Goal: Task Accomplishment & Management: Use online tool/utility

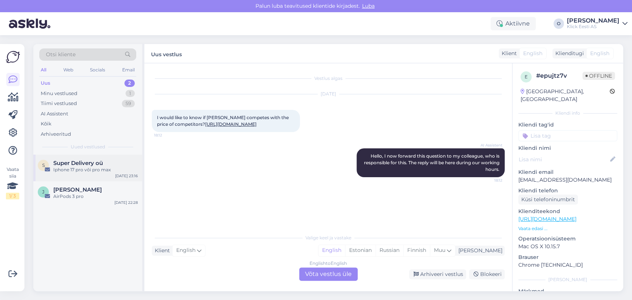
click at [86, 159] on div "S Super Delivery oü Iphone 17 pro või pro max [DATE] 23:16" at bounding box center [87, 168] width 109 height 27
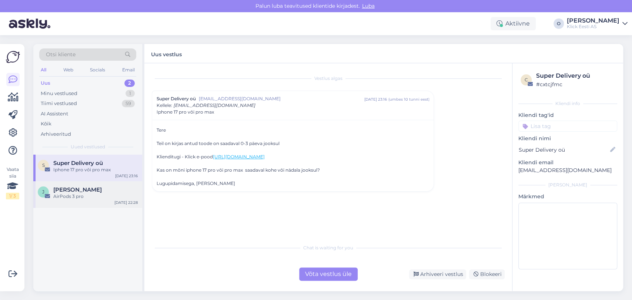
click at [78, 186] on div "[PERSON_NAME] AirPods 3 pro [DATE] 22:28" at bounding box center [87, 194] width 109 height 27
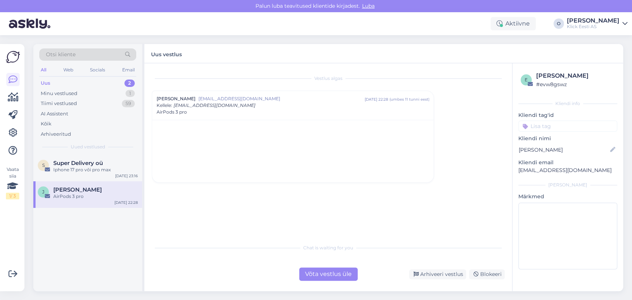
click at [183, 106] on span "[EMAIL_ADDRESS][DOMAIN_NAME]" at bounding box center [215, 106] width 82 height 6
click at [183, 106] on span "AirPods 3 pro" at bounding box center [172, 105] width 30 height 7
click at [108, 104] on div "Tiimi vestlused 59" at bounding box center [87, 104] width 97 height 10
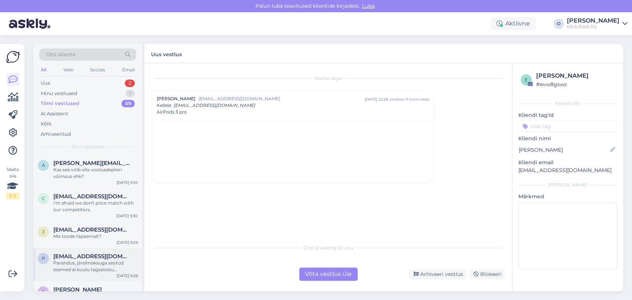
click at [88, 253] on div "P [EMAIL_ADDRESS][DOMAIN_NAME] Parandus, järelmaksuga seotud esemed ei kuulu ta…" at bounding box center [87, 264] width 109 height 33
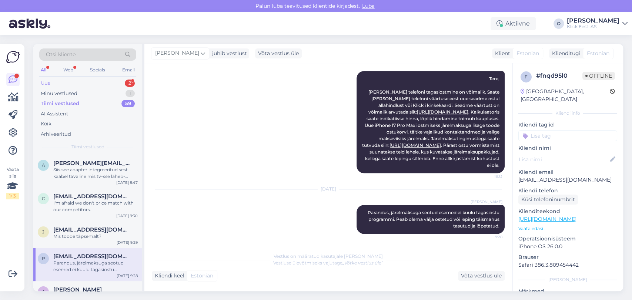
click at [91, 85] on div "Uus 2" at bounding box center [87, 83] width 97 height 10
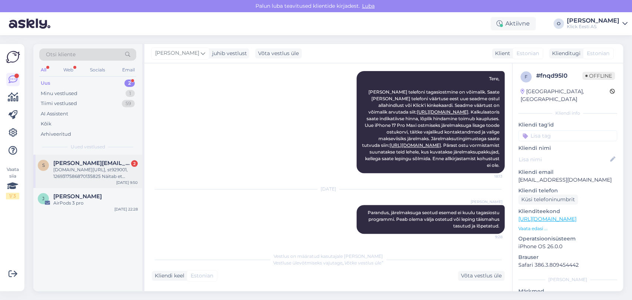
click at [73, 160] on span "[PERSON_NAME][EMAIL_ADDRESS][DOMAIN_NAME]" at bounding box center [91, 163] width 77 height 7
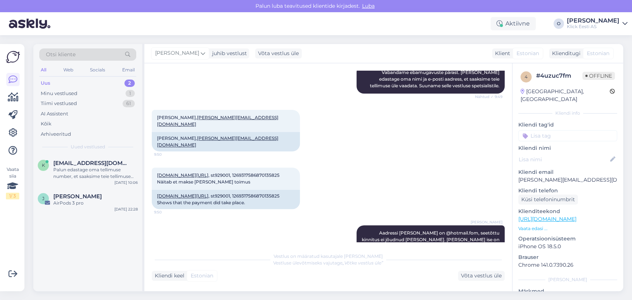
scroll to position [211, 0]
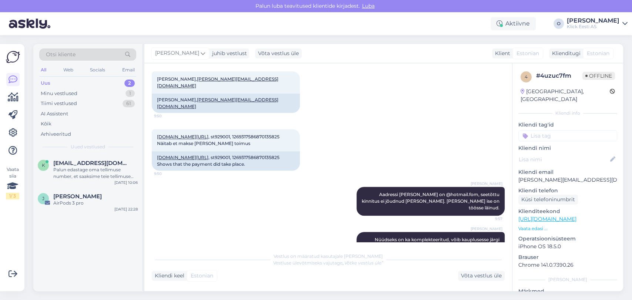
click at [111, 79] on div "Uus 2" at bounding box center [87, 83] width 97 height 10
click at [97, 168] on div "Palun edastage oma tellimuse number, et saaksime teie tellimuse staatust kontro…" at bounding box center [95, 173] width 84 height 13
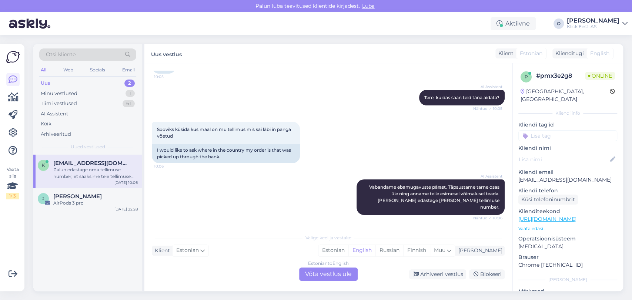
scroll to position [140, 0]
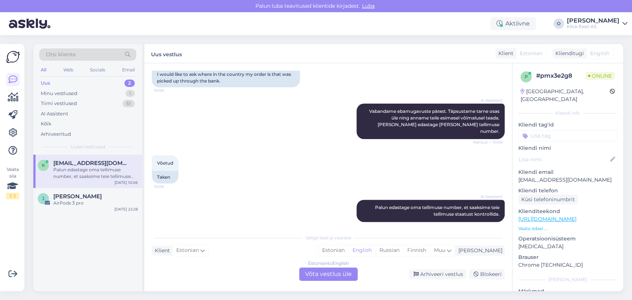
click at [556, 176] on p "[EMAIL_ADDRESS][DOMAIN_NAME]" at bounding box center [567, 180] width 99 height 8
copy p "[EMAIL_ADDRESS][DOMAIN_NAME]"
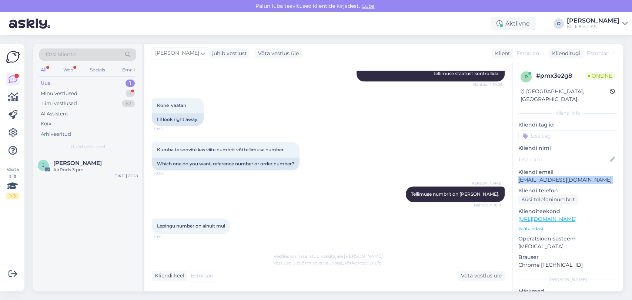
scroll to position [313, 0]
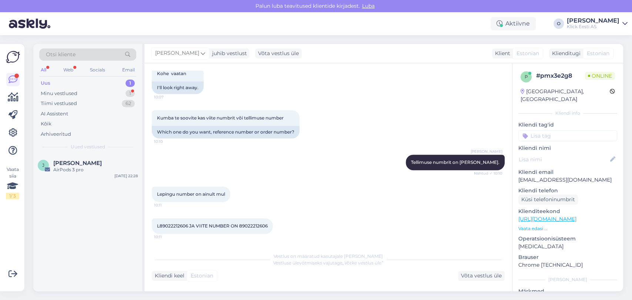
click at [257, 226] on span "L89022212606 JA VIITE NUMBER ON 89022212606" at bounding box center [212, 226] width 111 height 6
copy div "89022212606 10:11"
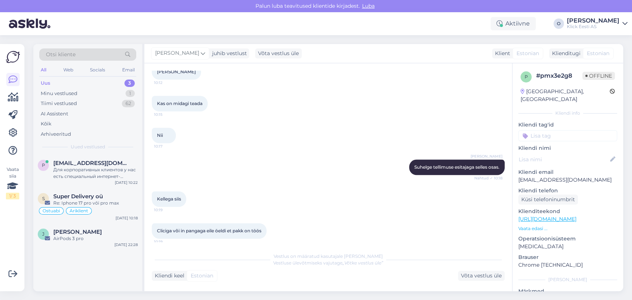
scroll to position [568, 0]
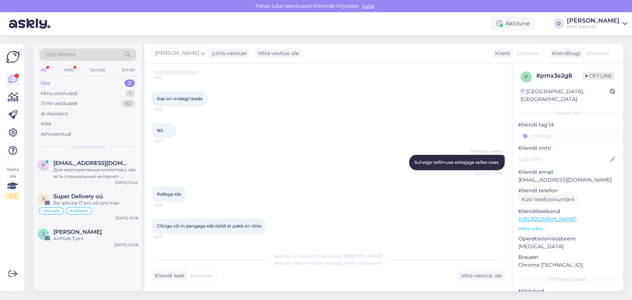
click at [72, 79] on div "Uus 3" at bounding box center [87, 83] width 97 height 10
click at [93, 169] on div "I am routing this question to the colleague who is responsible for this topic. …" at bounding box center [95, 173] width 84 height 13
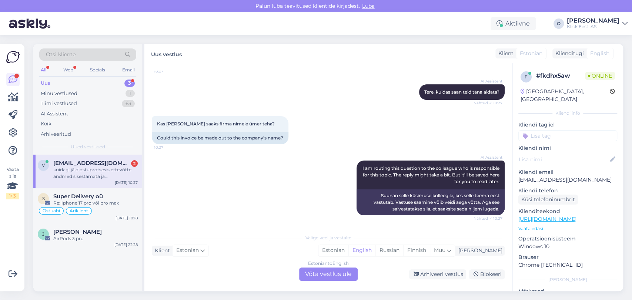
scroll to position [259, 0]
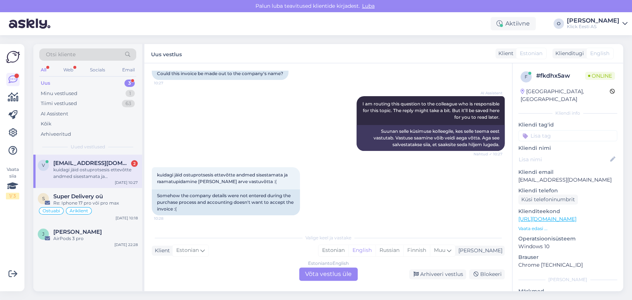
click at [546, 176] on p "[EMAIL_ADDRESS][DOMAIN_NAME]" at bounding box center [567, 180] width 99 height 8
copy p "[EMAIL_ADDRESS][DOMAIN_NAME]"
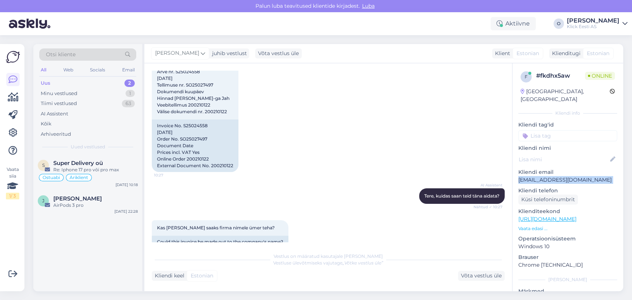
scroll to position [0, 0]
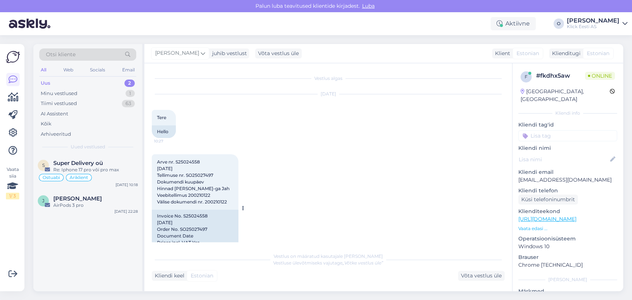
click at [187, 163] on span "Arve nr. S25024558 [DATE] Tellimuse nr. SO25027497 Dokumendi kuupäev Hinnad [PE…" at bounding box center [193, 182] width 73 height 46
copy span "S25024558"
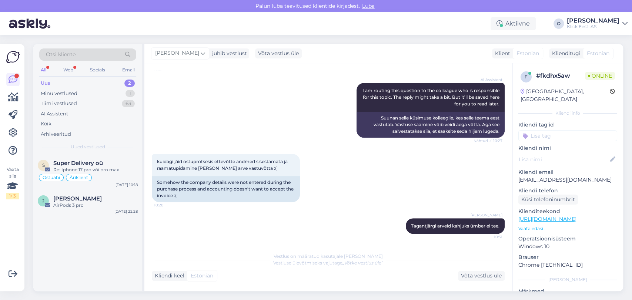
click at [94, 260] on div "S Super Delivery oü Re: Iphone 17 pro või pro [PERSON_NAME] Äriklient [DATE] 10…" at bounding box center [87, 223] width 109 height 137
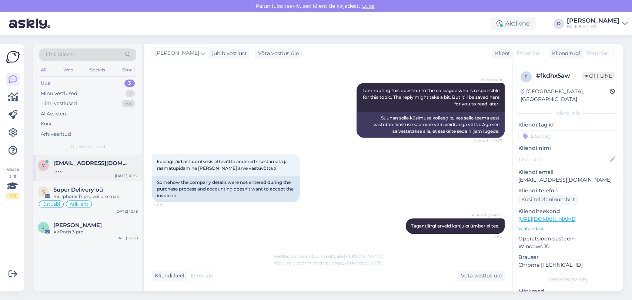
click at [90, 163] on span "[EMAIL_ADDRESS][DOMAIN_NAME]" at bounding box center [91, 163] width 77 height 7
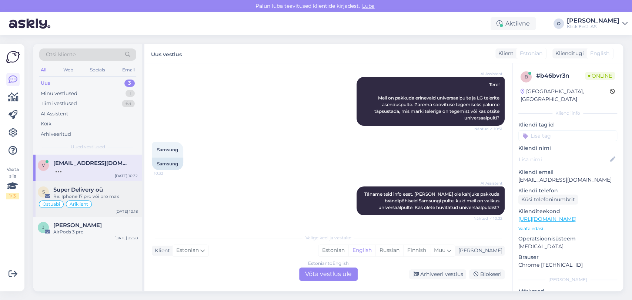
click at [66, 192] on span "Super Delivery oü" at bounding box center [78, 190] width 50 height 7
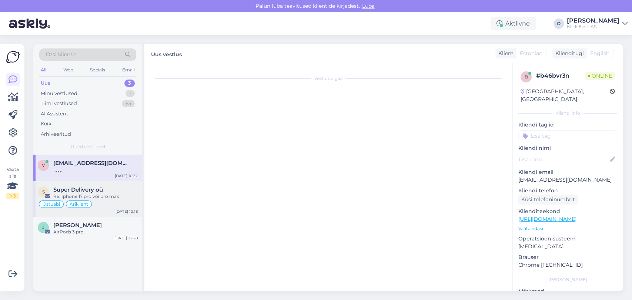
scroll to position [0, 0]
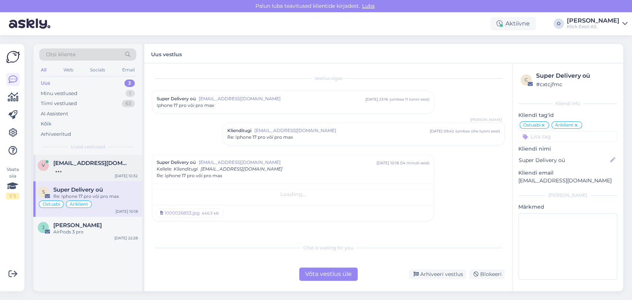
click at [72, 163] on span "[EMAIL_ADDRESS][DOMAIN_NAME]" at bounding box center [91, 163] width 77 height 7
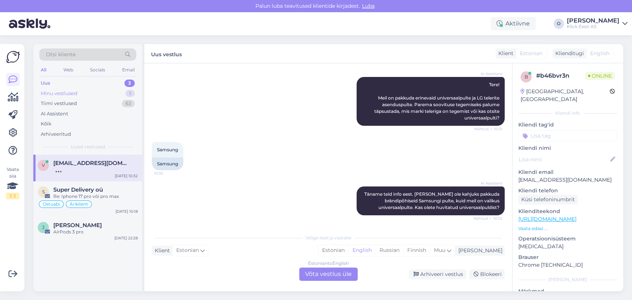
scroll to position [122, 0]
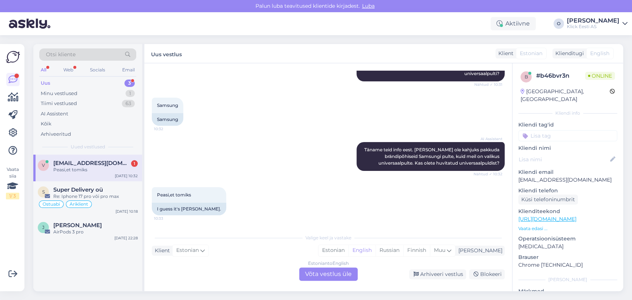
click at [71, 79] on div "Uus 3" at bounding box center [87, 83] width 97 height 10
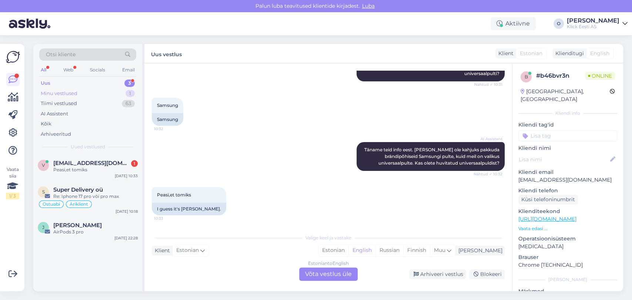
click at [72, 91] on div "Minu vestlused" at bounding box center [59, 93] width 37 height 7
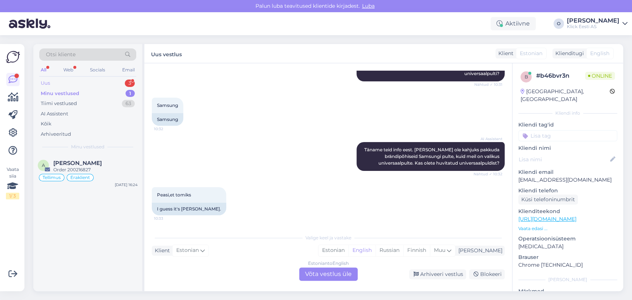
click at [79, 84] on div "Uus 3" at bounding box center [87, 83] width 97 height 10
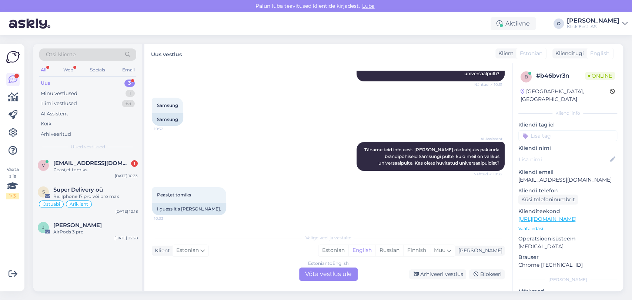
click at [189, 271] on div "Estonian to English Võta vestlus üle Arhiveeri vestlus Blokeeri" at bounding box center [328, 274] width 353 height 13
click at [85, 166] on span "[EMAIL_ADDRESS][DOMAIN_NAME]" at bounding box center [91, 163] width 77 height 7
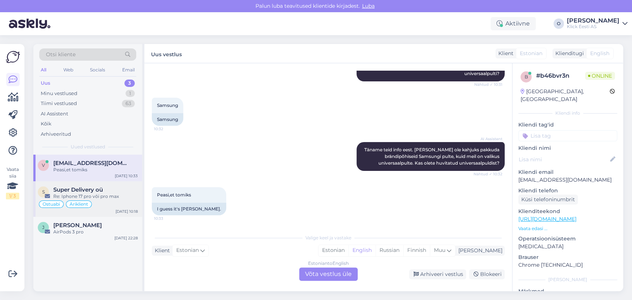
click at [91, 191] on span "Super Delivery oü" at bounding box center [78, 190] width 50 height 7
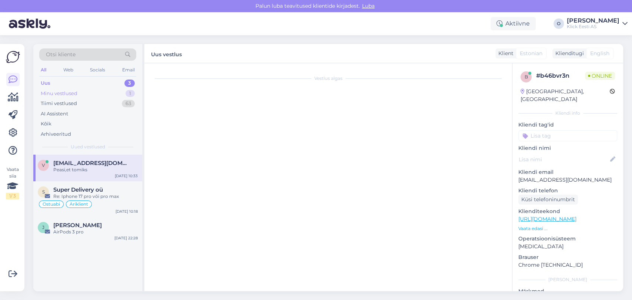
scroll to position [57, 0]
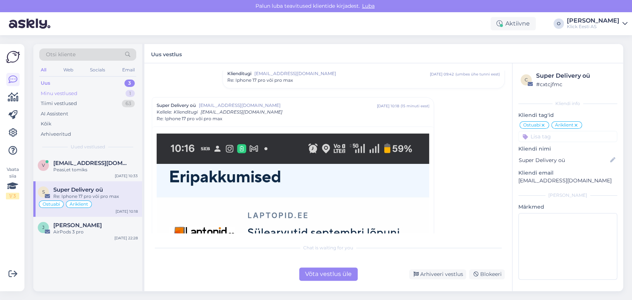
click at [81, 94] on div "Minu vestlused 1" at bounding box center [87, 94] width 97 height 10
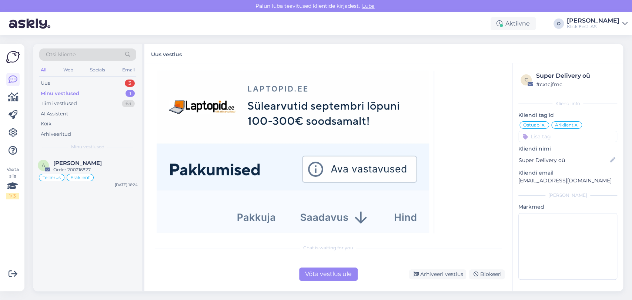
scroll to position [53, 0]
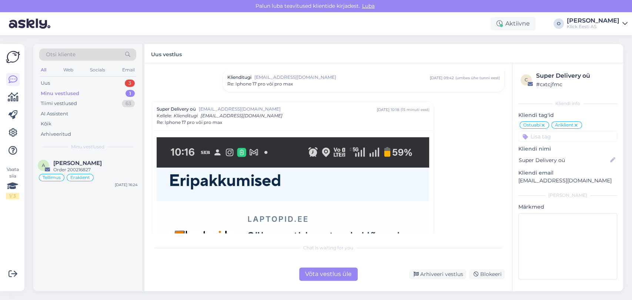
click at [485, 110] on div "Vestlus algas Super Delivery oü [EMAIL_ADDRESS][DOMAIN_NAME] [DATE] 23:16 ( umb…" at bounding box center [332, 152] width 360 height 163
click at [111, 97] on div "Minu vestlused 1" at bounding box center [87, 94] width 97 height 10
click at [89, 83] on div "Uus 3" at bounding box center [87, 83] width 97 height 10
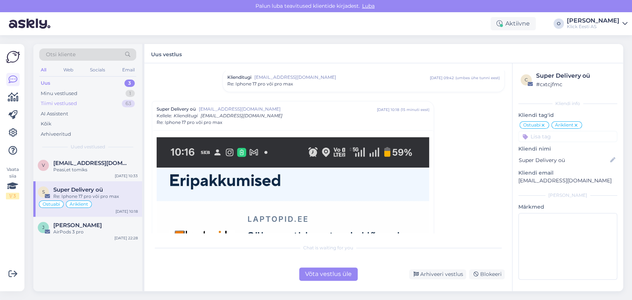
click at [84, 101] on div "Tiimi vestlused 63" at bounding box center [87, 104] width 97 height 10
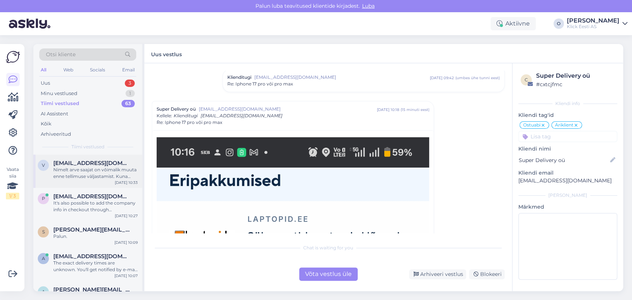
click at [83, 173] on div "Nimelt arve saajat on võimalik muuta enne tellimuse väljastamist. Kuna tellimus…" at bounding box center [95, 173] width 84 height 13
